Goal: Task Accomplishment & Management: Manage account settings

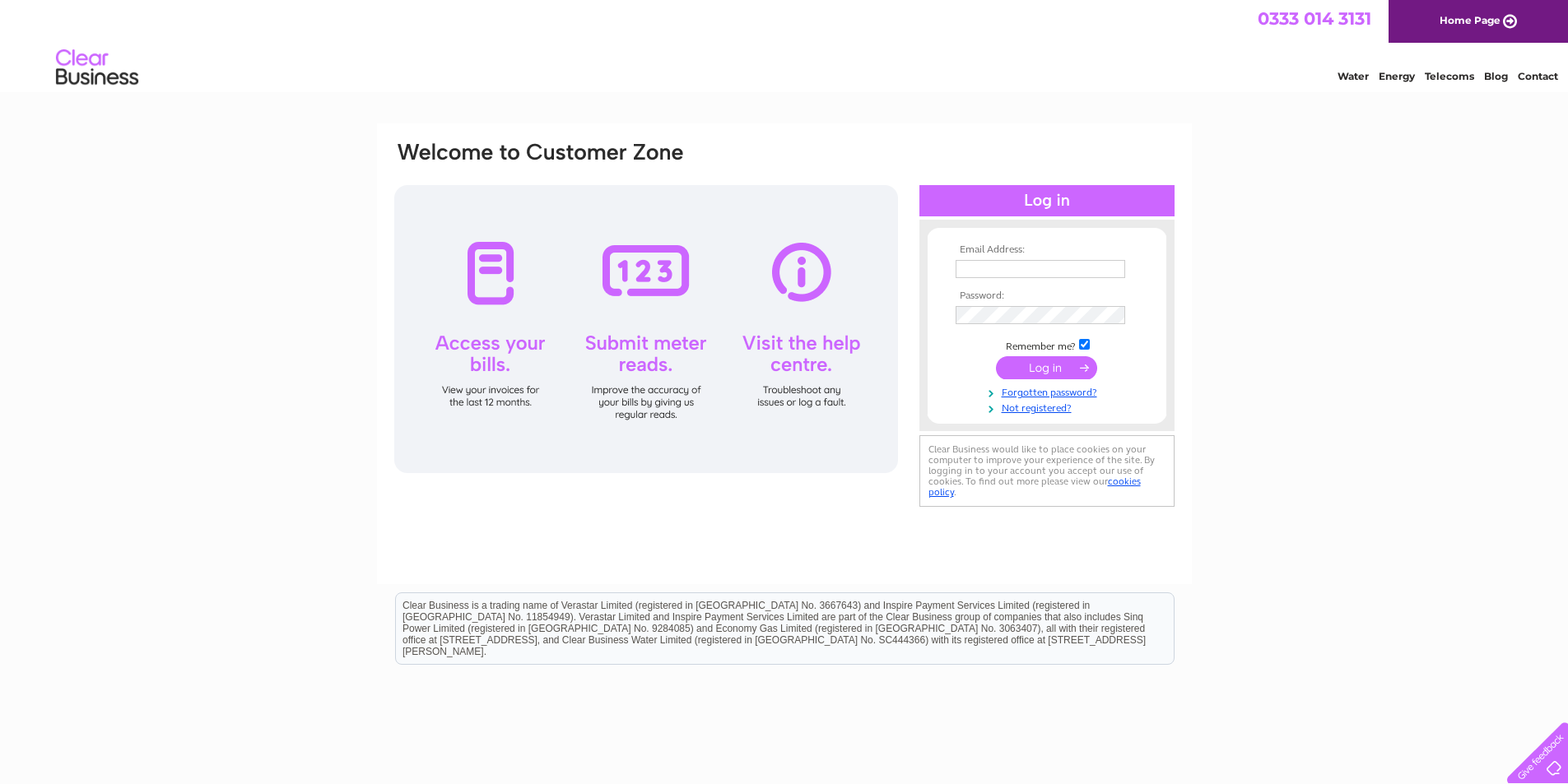
click at [998, 265] on input "text" at bounding box center [1040, 269] width 169 height 18
type input "[EMAIL_ADDRESS][DOMAIN_NAME]"
click at [996, 358] on input "submit" at bounding box center [1046, 369] width 101 height 23
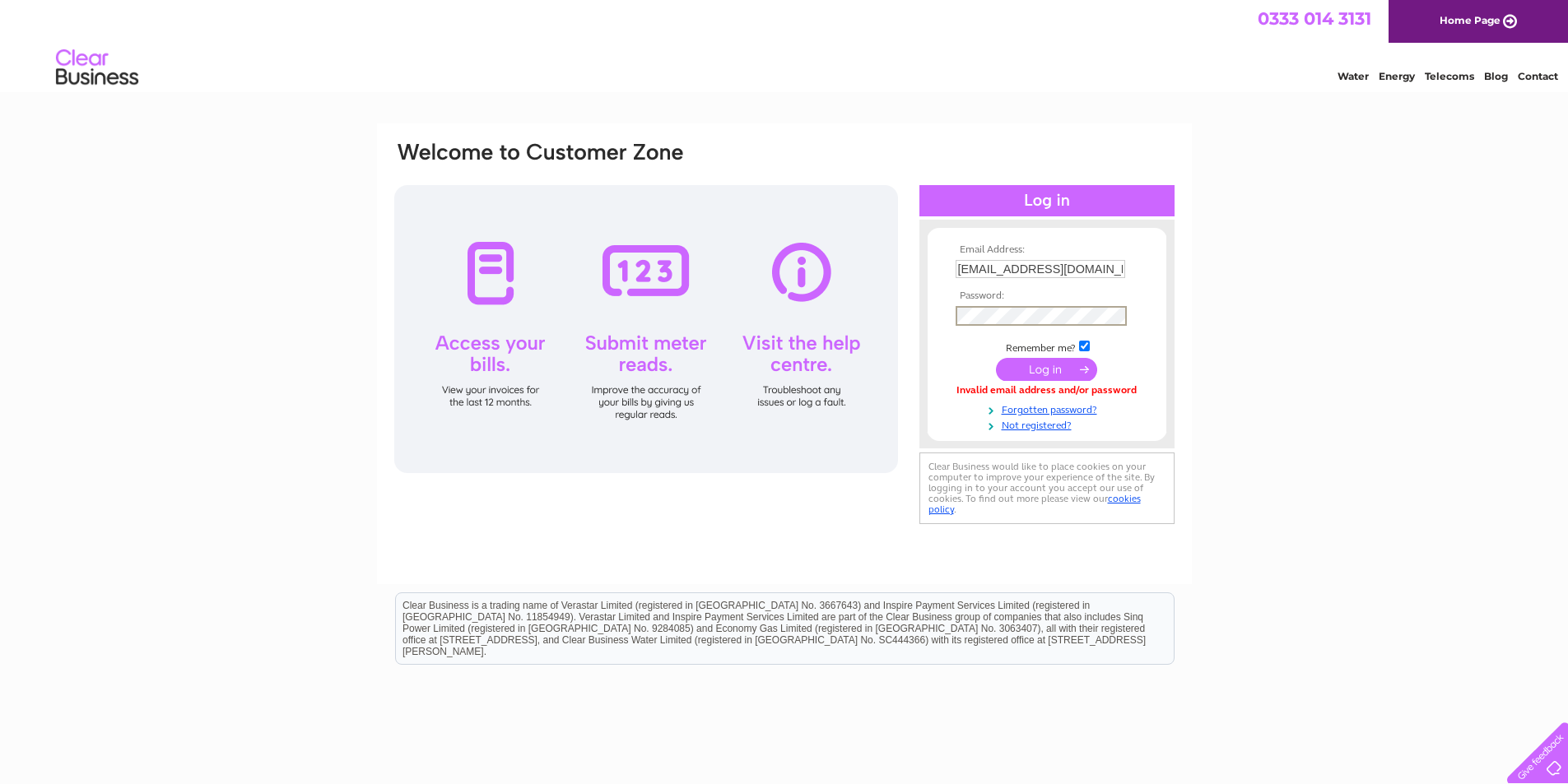
click at [996, 358] on input "submit" at bounding box center [1046, 369] width 101 height 23
